Goal: Task Accomplishment & Management: Manage account settings

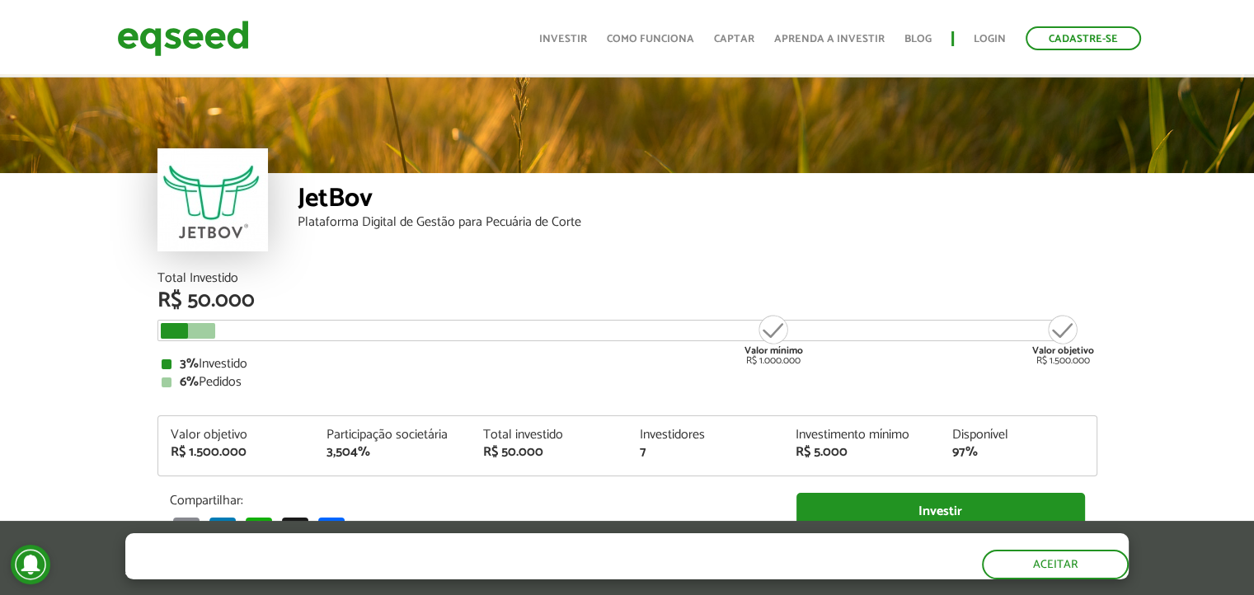
scroll to position [1964, 0]
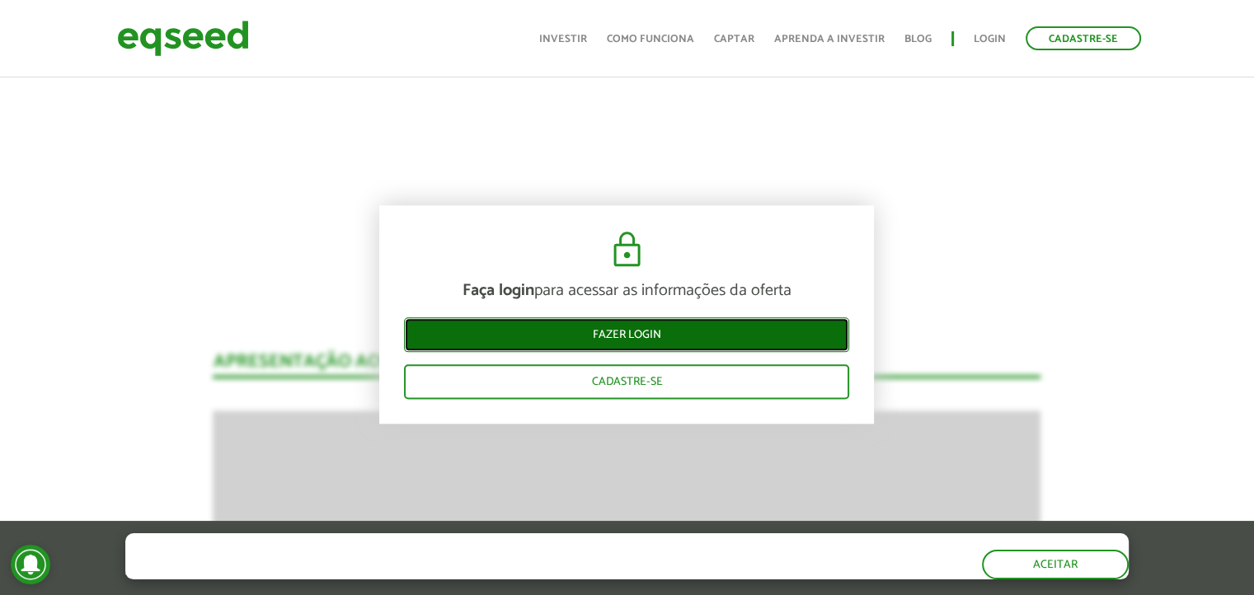
click at [619, 327] on link "Fazer login" at bounding box center [626, 335] width 445 height 35
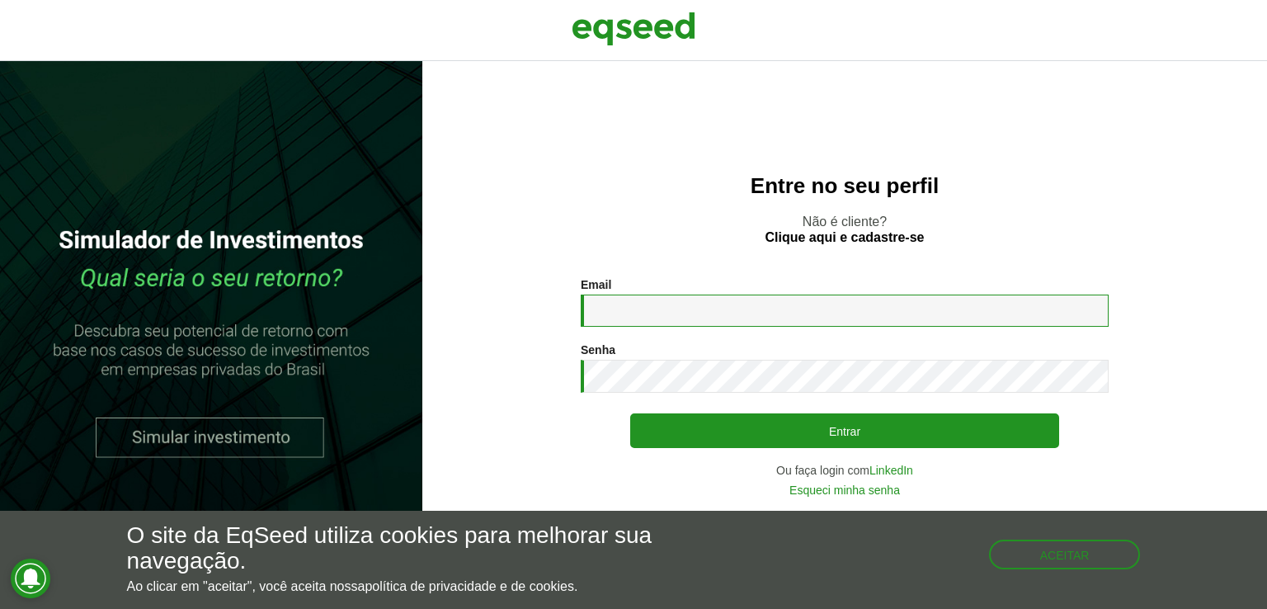
click at [677, 309] on input "Email *" at bounding box center [845, 310] width 528 height 32
type input "**********"
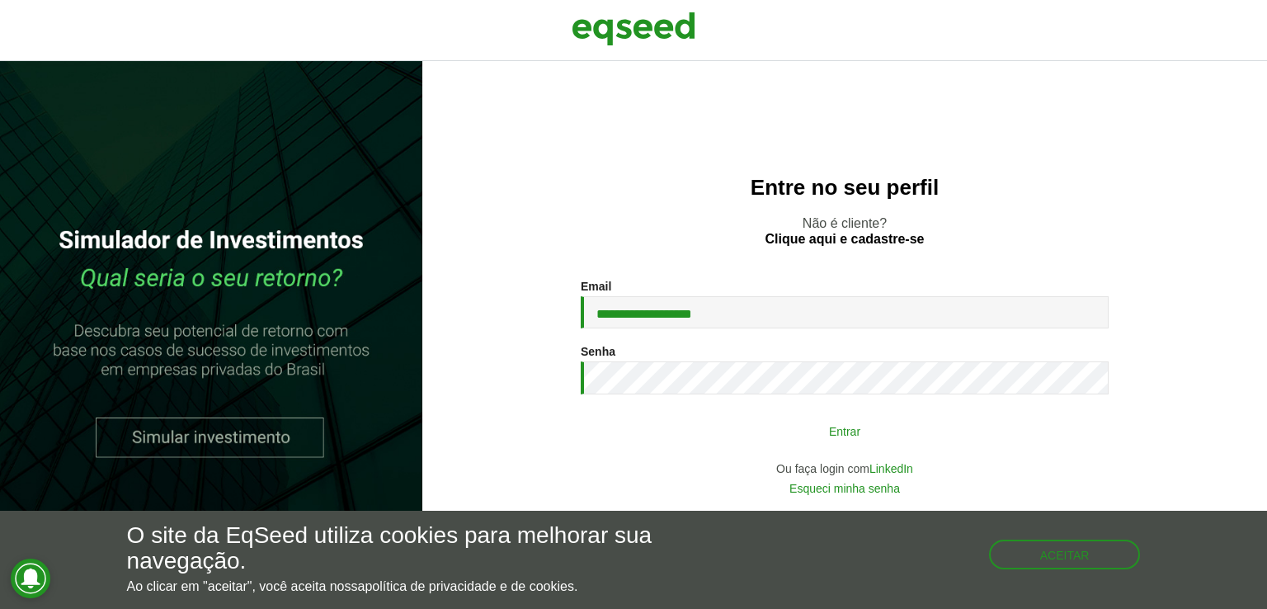
click at [845, 429] on button "Entrar" at bounding box center [844, 430] width 429 height 31
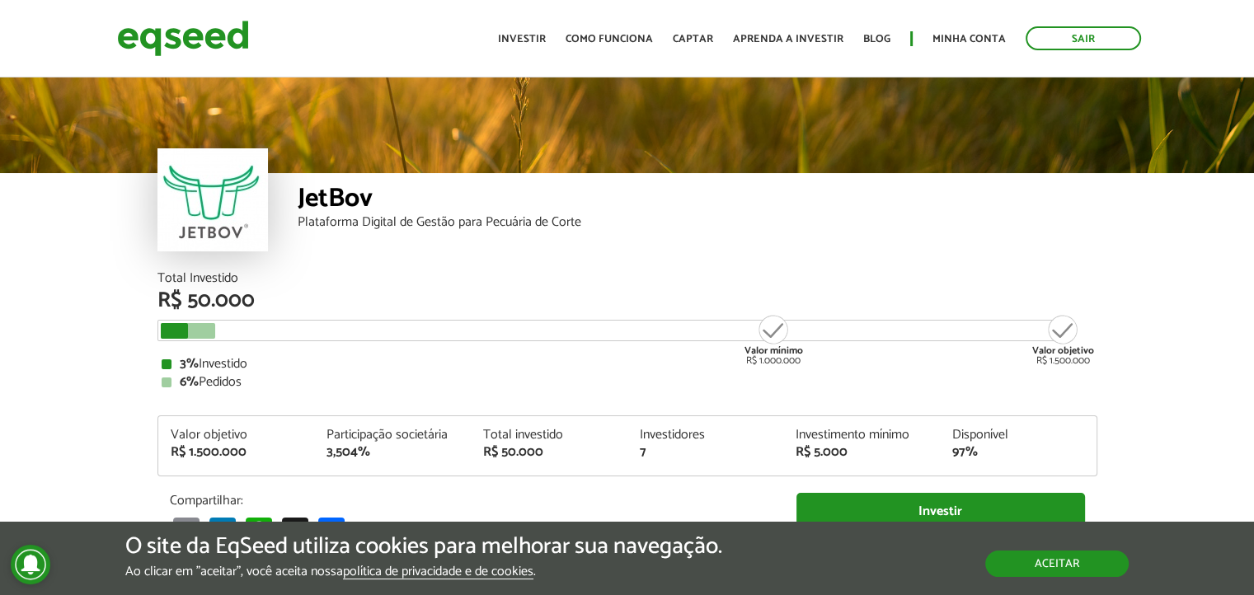
click at [1026, 557] on button "Aceitar" at bounding box center [1058, 564] width 144 height 26
